Goal: Information Seeking & Learning: Find specific fact

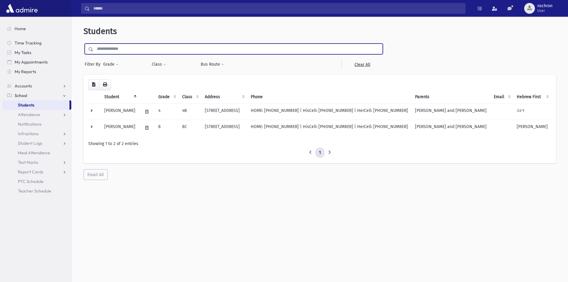
click at [83, 43] on input "submit" at bounding box center [91, 47] width 17 height 8
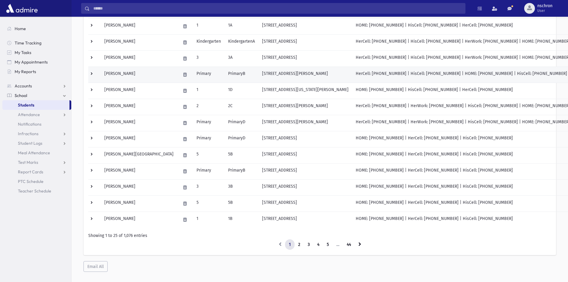
scroll to position [259, 0]
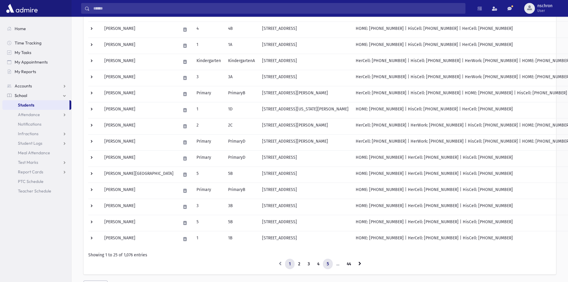
click at [324, 265] on link "5" at bounding box center [328, 263] width 10 height 11
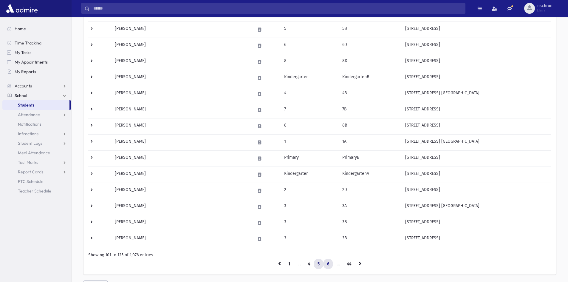
drag, startPoint x: 336, startPoint y: 264, endPoint x: 325, endPoint y: 267, distance: 11.3
click at [331, 266] on ul "1 … 4 5 6 … 44" at bounding box center [319, 263] width 463 height 11
click at [329, 265] on link "6" at bounding box center [328, 263] width 10 height 11
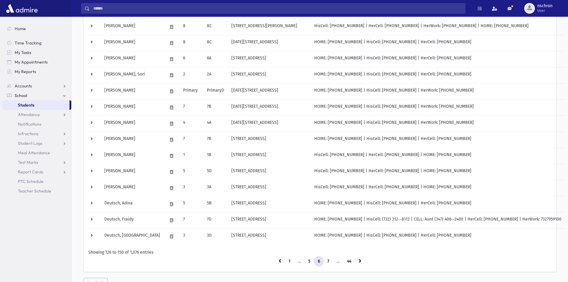
scroll to position [289, 0]
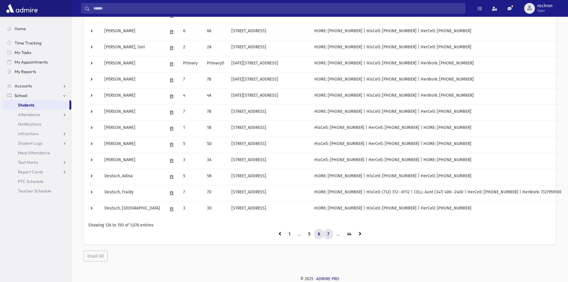
click at [329, 234] on link "7" at bounding box center [328, 233] width 10 height 11
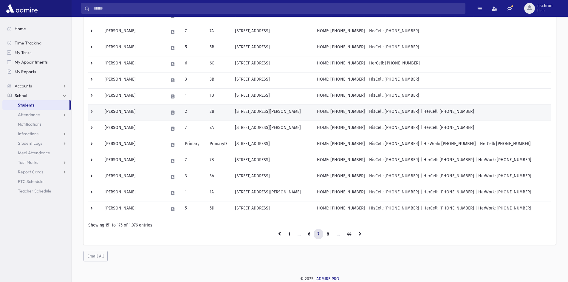
click at [254, 111] on td "773 Albert Avenue Lakewood, NJ 08701" at bounding box center [272, 112] width 82 height 16
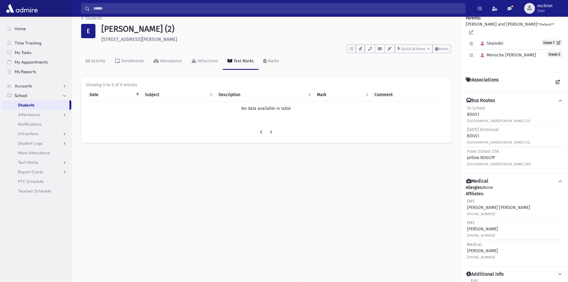
scroll to position [13, 0]
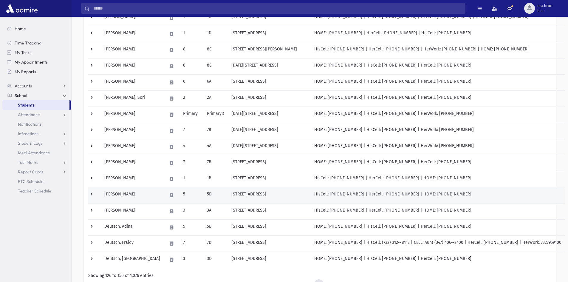
scroll to position [289, 0]
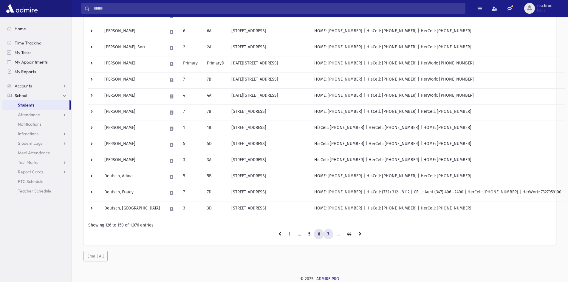
click at [326, 235] on link "7" at bounding box center [328, 233] width 10 height 11
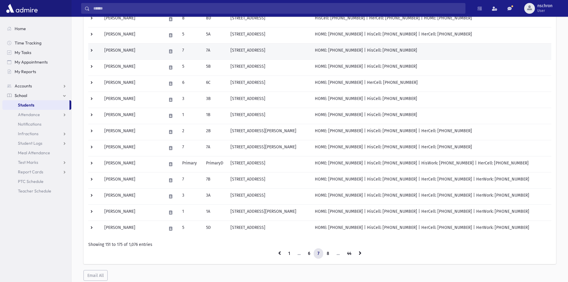
scroll to position [259, 0]
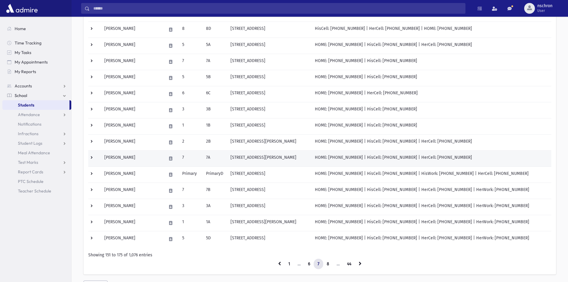
click at [150, 153] on td "Eisenberg, Shaindel" at bounding box center [132, 158] width 62 height 16
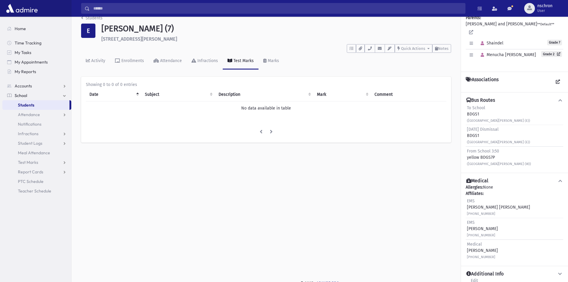
scroll to position [13, 0]
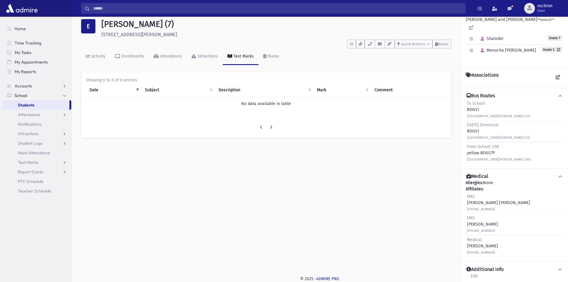
click at [557, 267] on icon at bounding box center [559, 269] width 5 height 4
drag, startPoint x: 531, startPoint y: 248, endPoint x: 444, endPoint y: 244, distance: 87.1
click at [487, 277] on div "Family Parents: EISENBERG, Moshe and Hadassa **Default** Edit Individual Delete…" at bounding box center [514, 142] width 107 height 278
drag, startPoint x: 286, startPoint y: 57, endPoint x: 282, endPoint y: 57, distance: 3.9
click at [286, 57] on div "Activity Enrollments Attendance Infractions Test Marks Marks" at bounding box center [266, 59] width 370 height 22
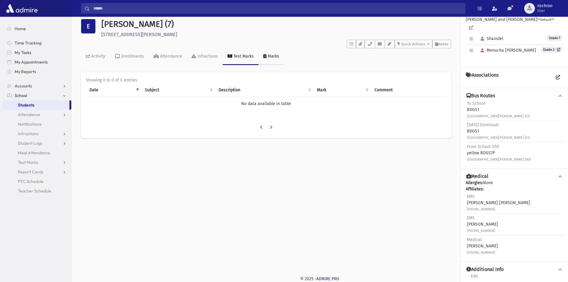
click at [277, 57] on link "Marks" at bounding box center [270, 56] width 25 height 17
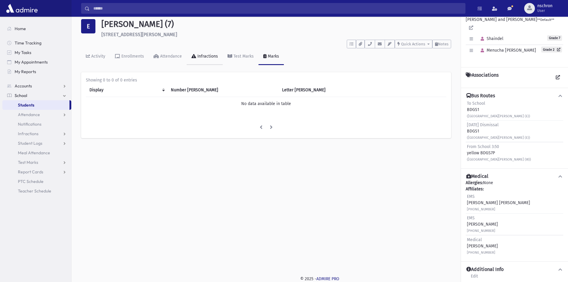
click at [220, 51] on link "Infractions" at bounding box center [204, 56] width 36 height 17
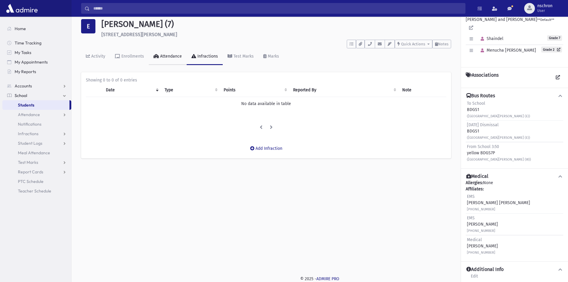
click at [160, 59] on link "Attendance" at bounding box center [168, 56] width 38 height 17
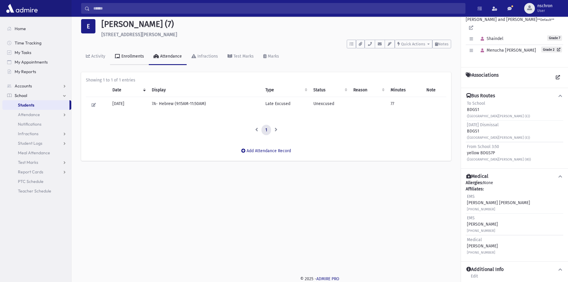
click at [119, 56] on icon at bounding box center [117, 56] width 5 height 4
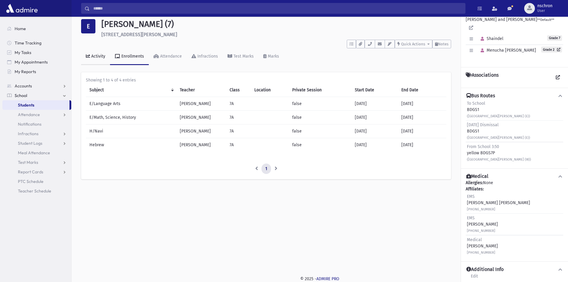
click at [98, 53] on link "Activity" at bounding box center [95, 56] width 29 height 17
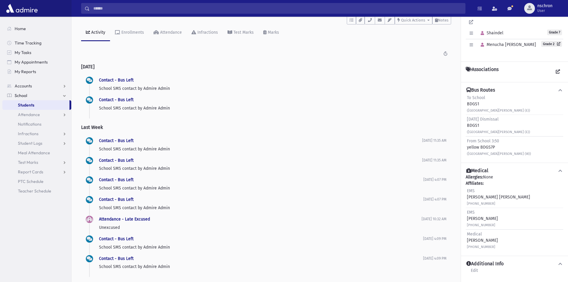
scroll to position [59, 0]
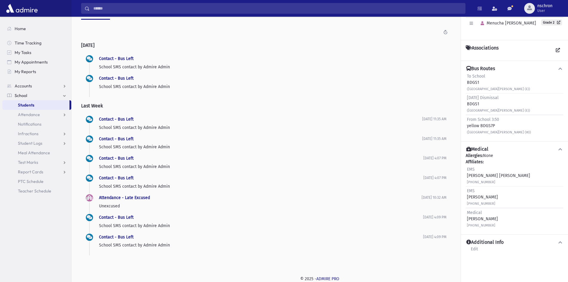
click at [559, 240] on icon at bounding box center [559, 242] width 5 height 4
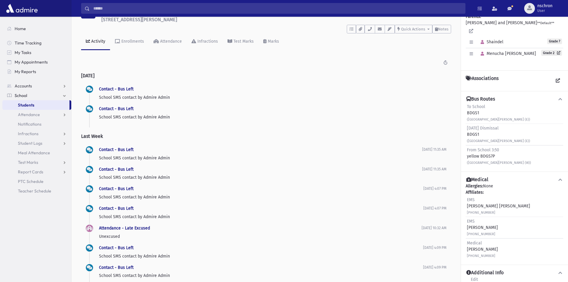
scroll to position [0, 0]
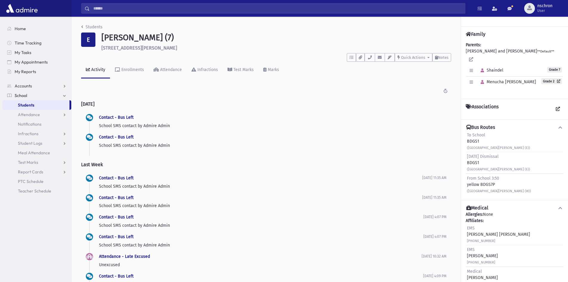
click at [511, 65] on div "Edit Individual Delete Individual Set Primary Shaindel Grade 7" at bounding box center [513, 70] width 97 height 11
click at [82, 26] on icon "breadcrumb" at bounding box center [82, 27] width 2 height 4
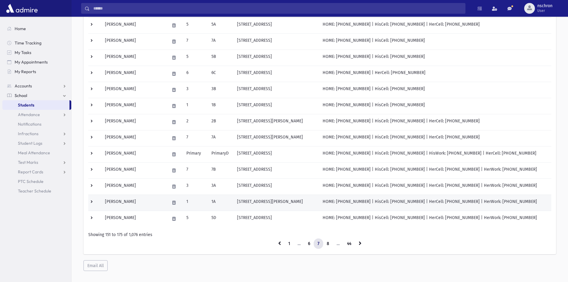
scroll to position [289, 0]
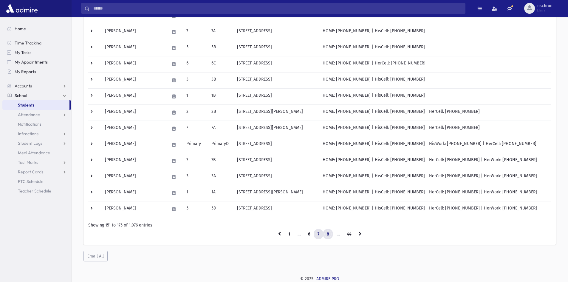
click at [328, 235] on link "8" at bounding box center [328, 233] width 10 height 11
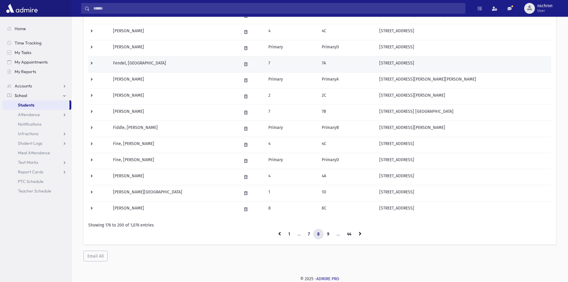
click at [146, 62] on td "Fendel, Esti" at bounding box center [173, 64] width 129 height 16
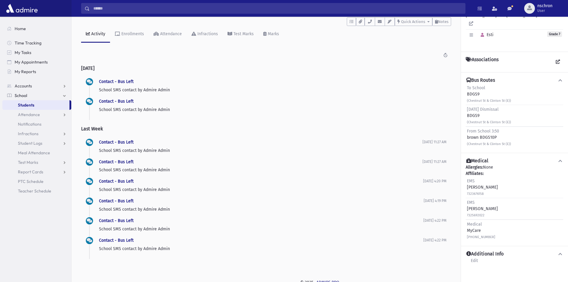
scroll to position [39, 0]
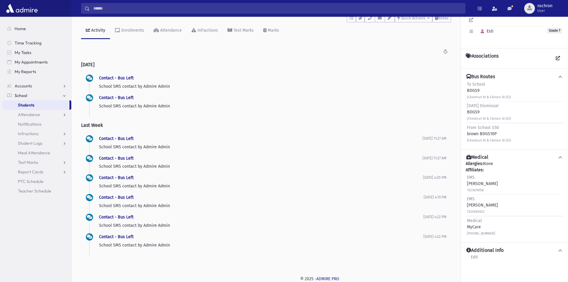
click at [562, 248] on icon at bounding box center [559, 250] width 5 height 4
click at [561, 248] on icon at bounding box center [559, 250] width 5 height 4
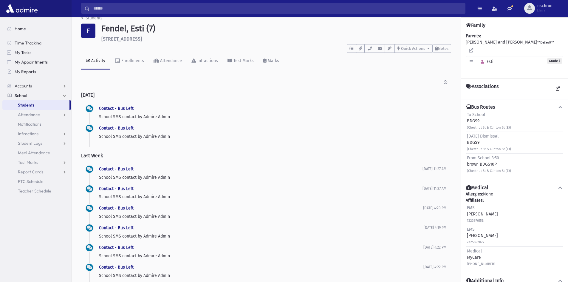
scroll to position [0, 0]
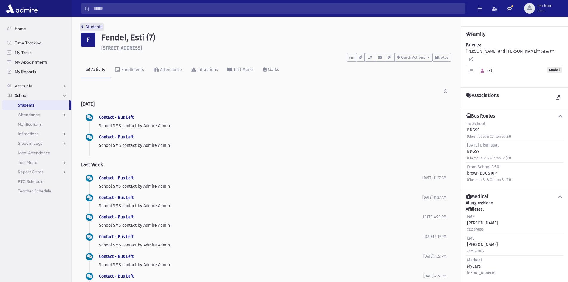
click at [86, 27] on link "Students" at bounding box center [91, 26] width 21 height 5
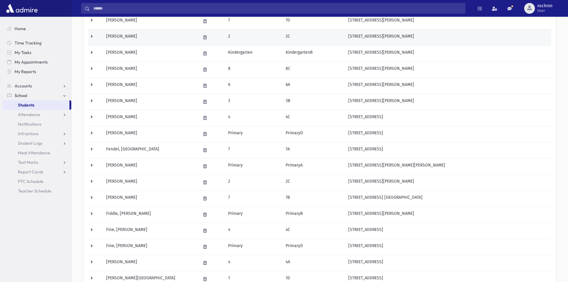
scroll to position [209, 0]
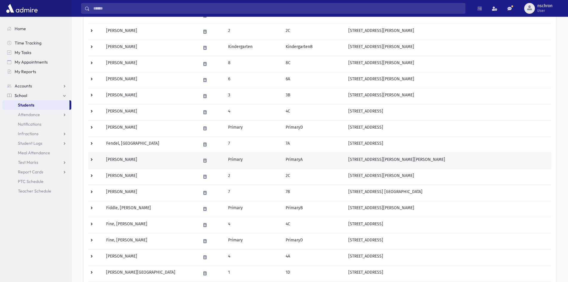
click at [167, 164] on td "[PERSON_NAME]" at bounding box center [149, 160] width 94 height 16
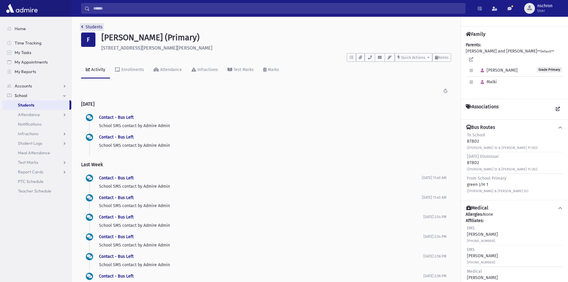
click at [84, 27] on link "Students" at bounding box center [91, 26] width 21 height 5
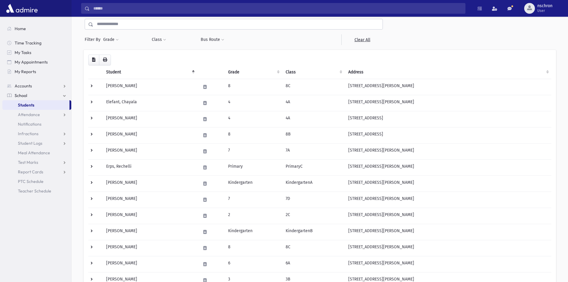
scroll to position [209, 0]
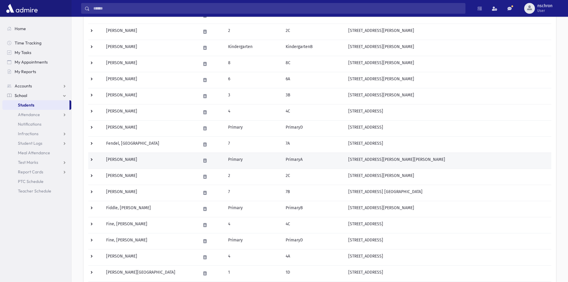
click at [137, 168] on td "[PERSON_NAME]" at bounding box center [149, 160] width 94 height 16
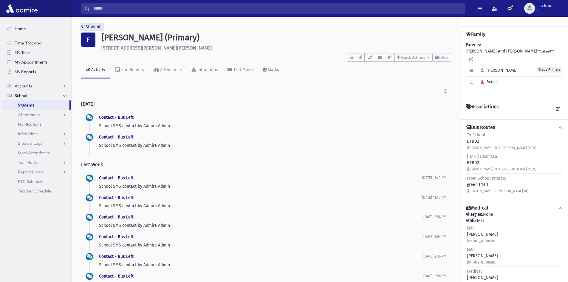
click at [94, 25] on link "Students" at bounding box center [91, 26] width 21 height 5
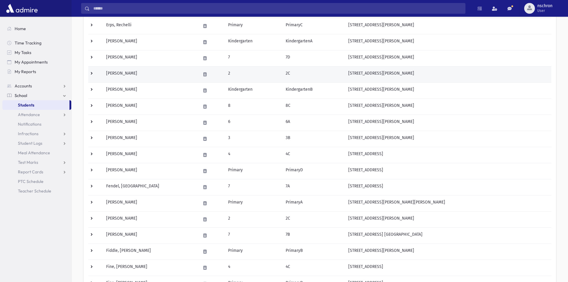
scroll to position [179, 0]
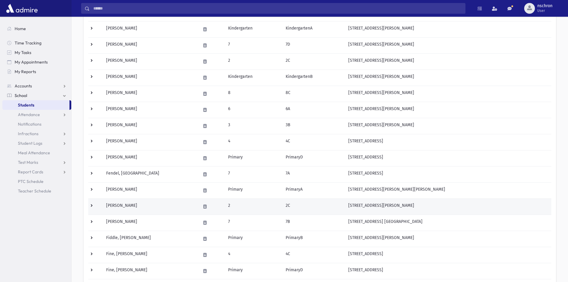
click at [139, 203] on td "Fendel, Sara Basya" at bounding box center [149, 206] width 94 height 16
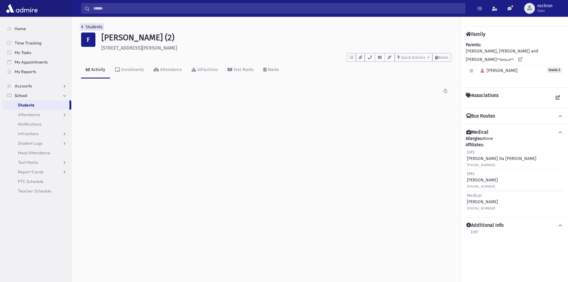
click at [94, 25] on link "Students" at bounding box center [91, 26] width 21 height 5
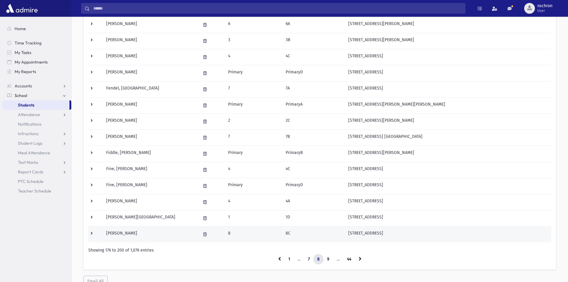
scroll to position [289, 0]
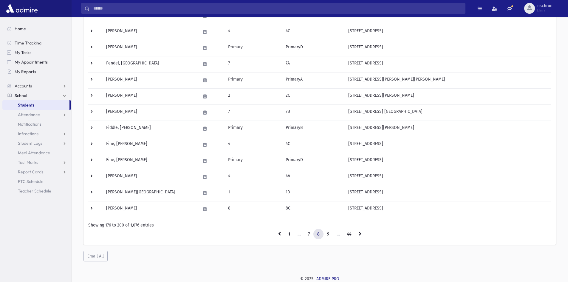
click at [333, 237] on li "…" at bounding box center [338, 233] width 10 height 11
click at [332, 235] on link "9" at bounding box center [328, 233] width 10 height 11
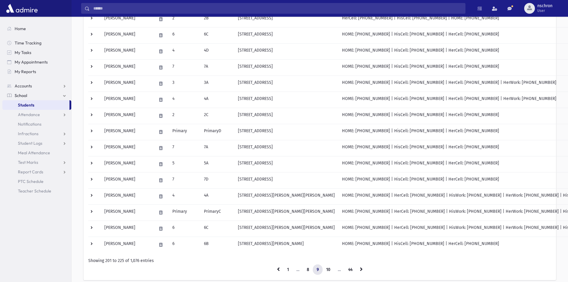
scroll to position [289, 0]
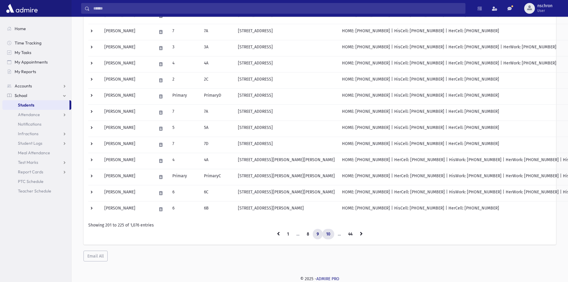
click at [331, 233] on link "10" at bounding box center [328, 233] width 12 height 11
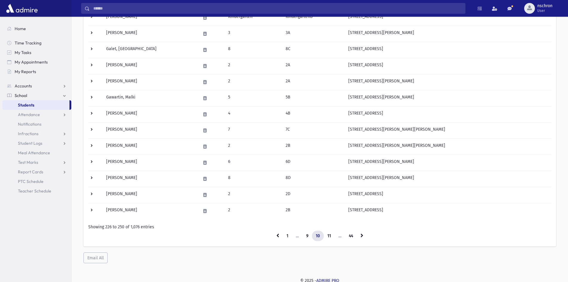
scroll to position [289, 0]
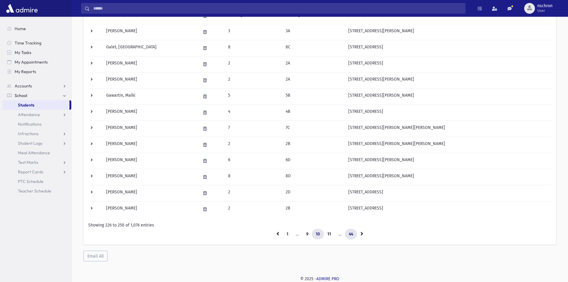
click at [348, 235] on link "44" at bounding box center [351, 233] width 12 height 11
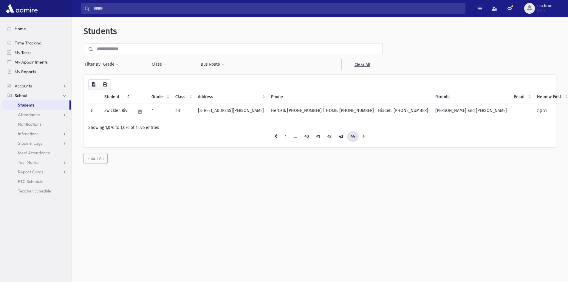
click at [25, 100] on li "School School Students Attendance Entry List Monitoring Notifications Infractio…" at bounding box center [36, 143] width 69 height 105
click at [32, 90] on link "Accounts" at bounding box center [36, 86] width 69 height 10
click at [32, 97] on span "Account List" at bounding box center [29, 95] width 23 height 5
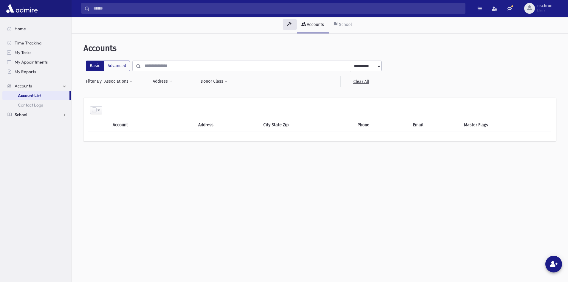
click at [26, 117] on span "School" at bounding box center [21, 114] width 13 height 5
click at [44, 106] on link "Students" at bounding box center [36, 105] width 69 height 10
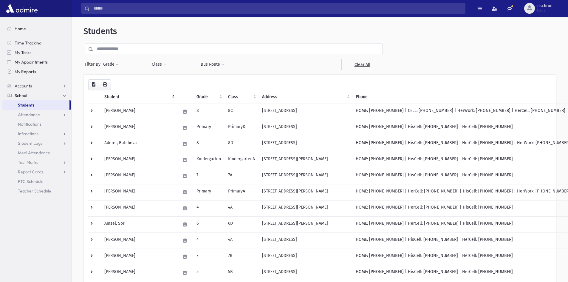
drag, startPoint x: 96, startPoint y: 97, endPoint x: 145, endPoint y: 77, distance: 52.6
click at [263, 56] on div "**********" at bounding box center [233, 56] width 300 height 26
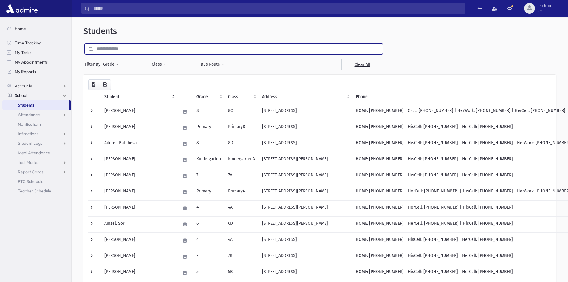
click at [266, 51] on input "text" at bounding box center [237, 48] width 289 height 11
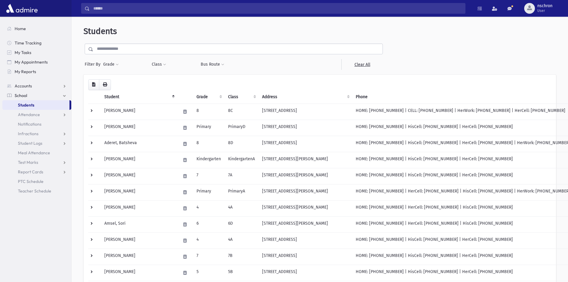
click at [325, 34] on header "Students" at bounding box center [319, 31] width 472 height 10
